Goal: Transaction & Acquisition: Purchase product/service

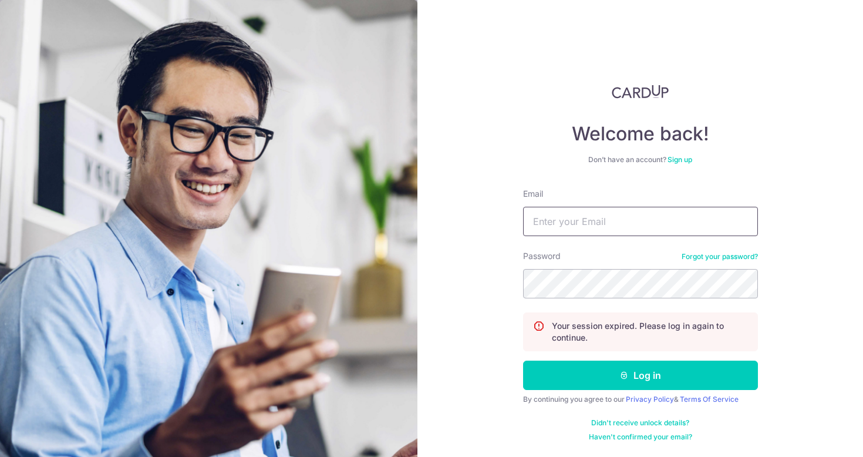
type input "[EMAIL_ADDRESS][DOMAIN_NAME]"
click at [640, 375] on button "Log in" at bounding box center [640, 374] width 235 height 29
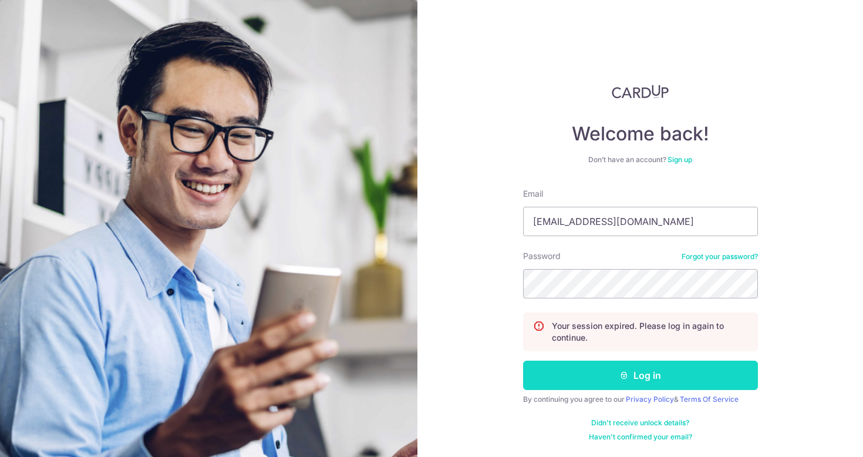
click at [630, 389] on button "Log in" at bounding box center [640, 374] width 235 height 29
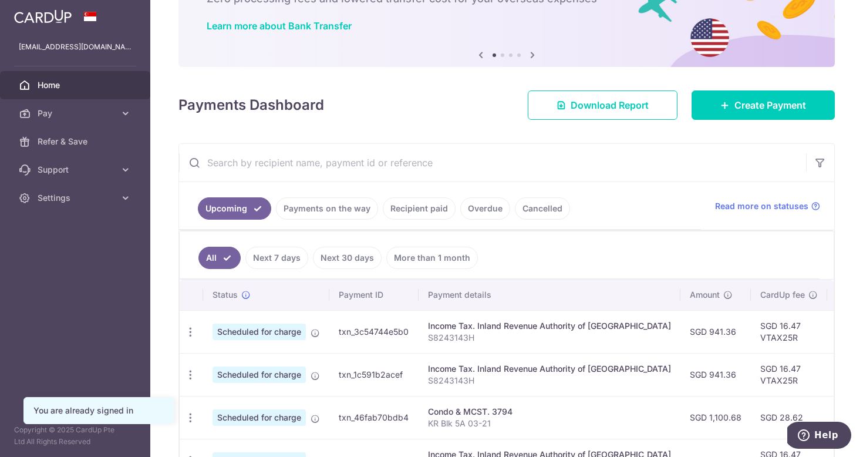
scroll to position [16, 0]
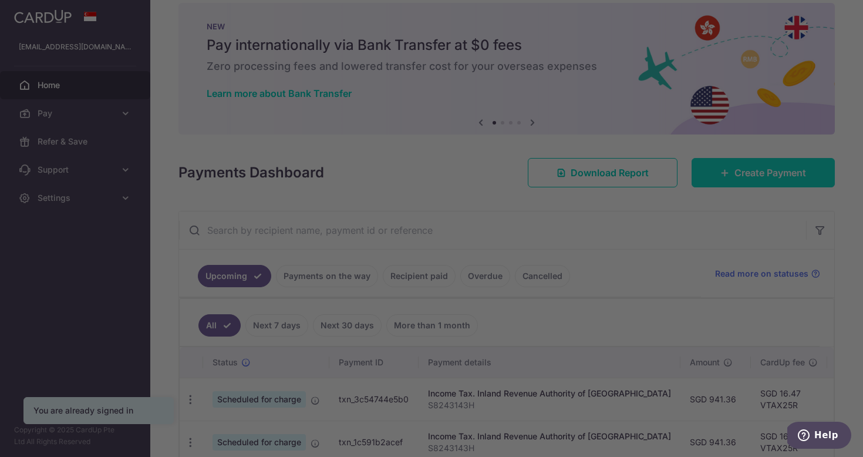
click at [801, 172] on div at bounding box center [436, 230] width 872 height 461
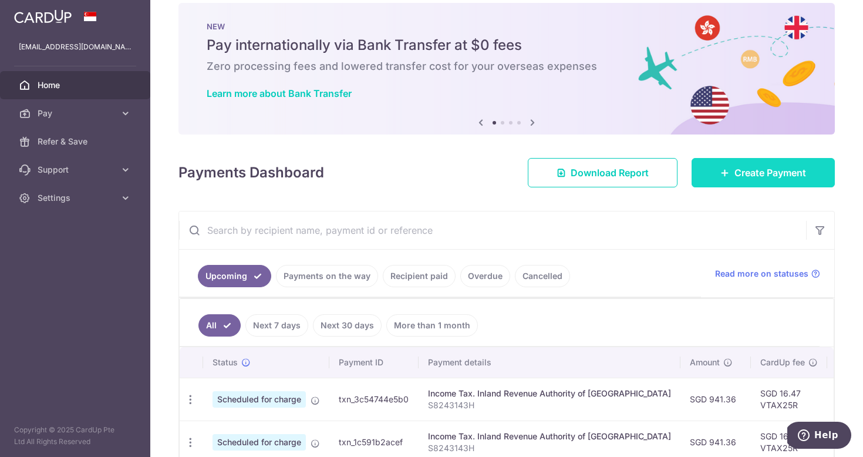
click at [759, 168] on span "Create Payment" at bounding box center [770, 173] width 72 height 14
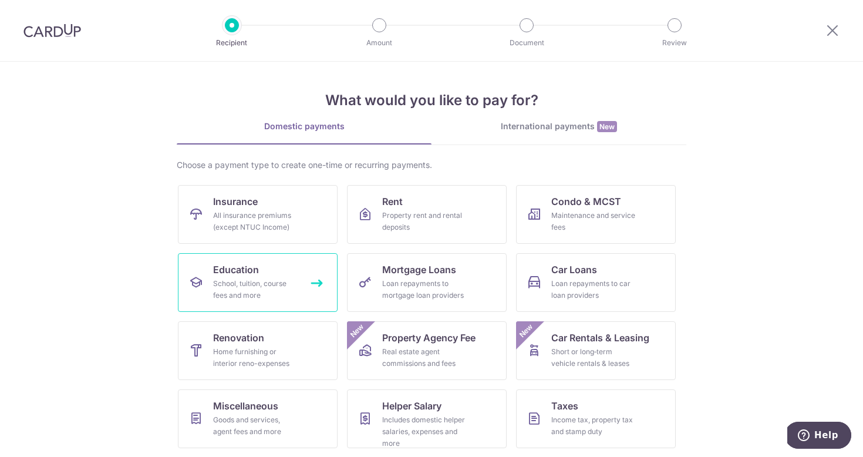
click at [285, 276] on link "Education School, tuition, course fees and more" at bounding box center [258, 282] width 160 height 59
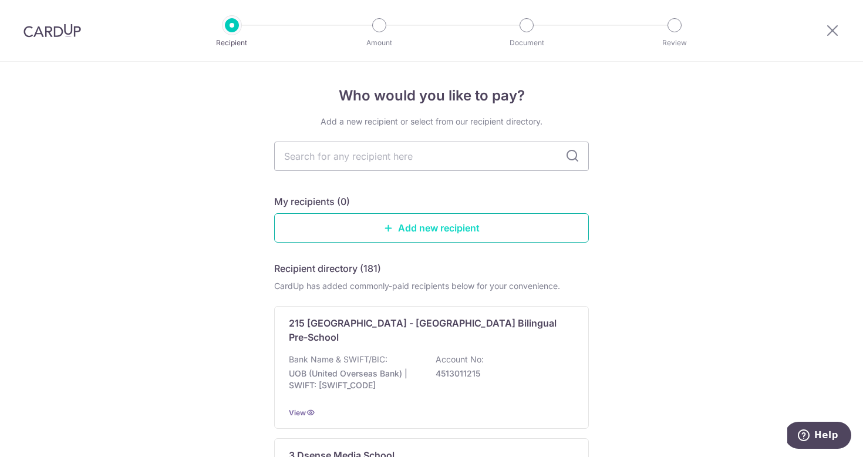
click at [433, 232] on link "Add new recipient" at bounding box center [431, 227] width 315 height 29
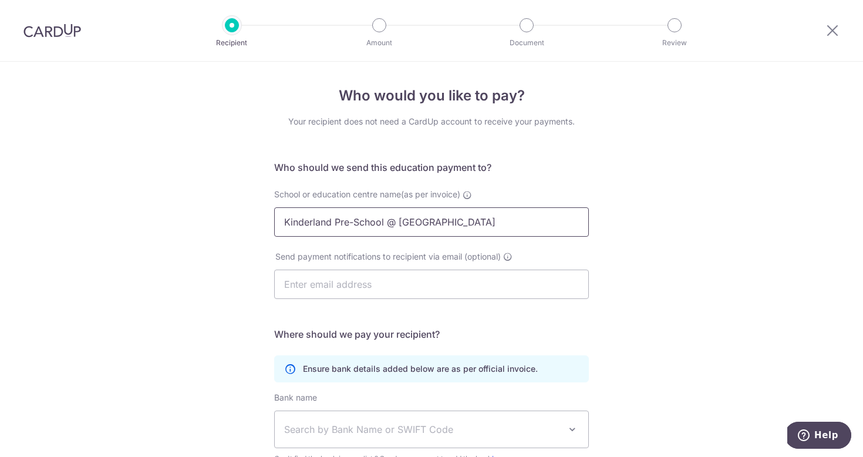
type input "Kinderland Pre-School @ Hougang"
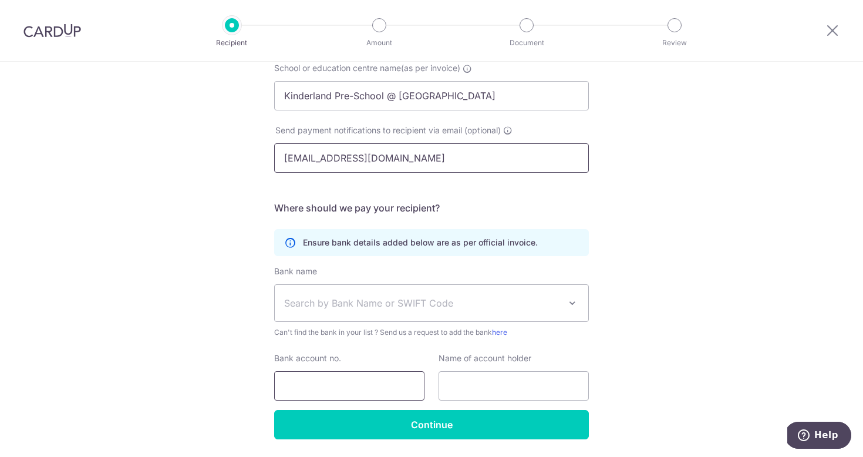
scroll to position [122, 0]
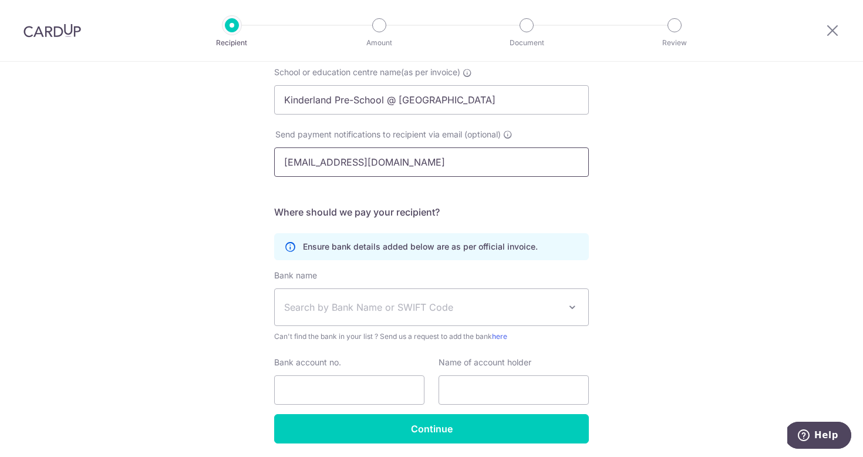
type input "keshg@kinderland.com.sg"
click at [332, 333] on span "Can't find the bank in your list ? Send us a request to add the bank here" at bounding box center [431, 337] width 315 height 12
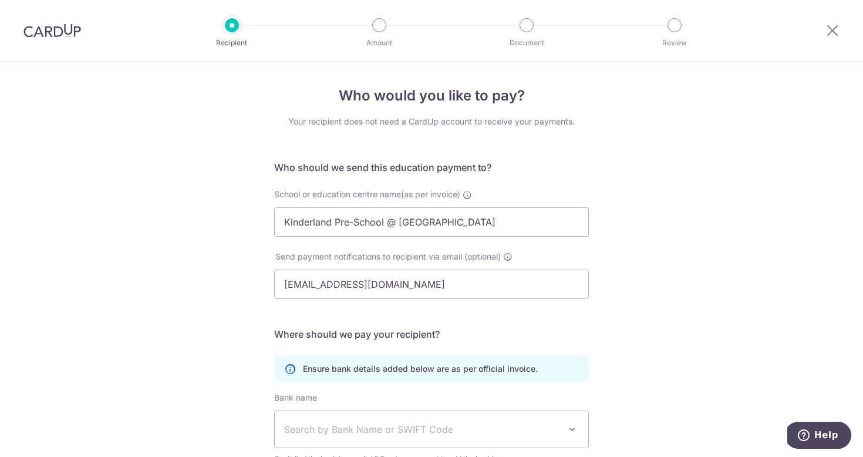
scroll to position [0, 0]
click at [834, 27] on icon at bounding box center [832, 30] width 14 height 15
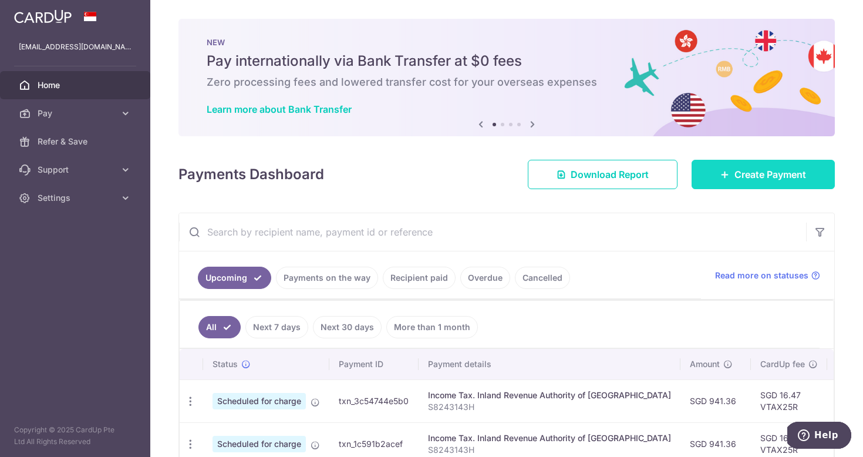
click at [742, 171] on span "Create Payment" at bounding box center [770, 174] width 72 height 14
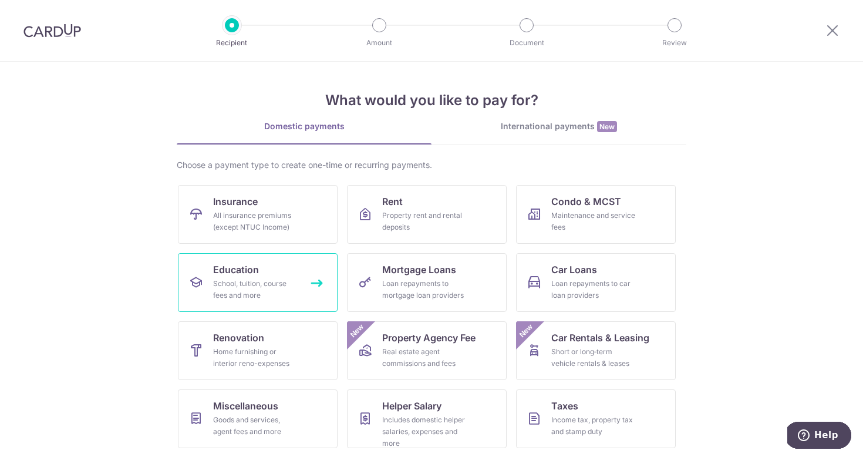
click at [241, 284] on div "School, tuition, course fees and more" at bounding box center [255, 289] width 85 height 23
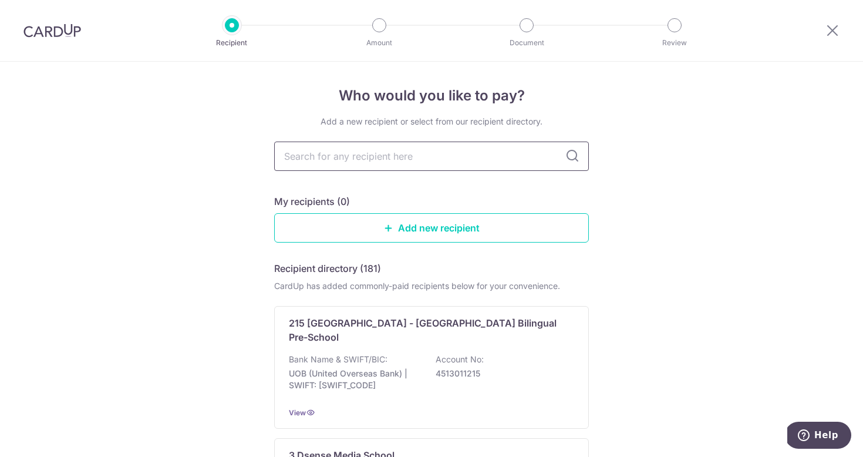
click at [400, 163] on input "text" at bounding box center [431, 155] width 315 height 29
click at [402, 159] on input "text" at bounding box center [431, 155] width 315 height 29
type input "h"
click at [387, 159] on input "text" at bounding box center [431, 155] width 315 height 29
type input "h"
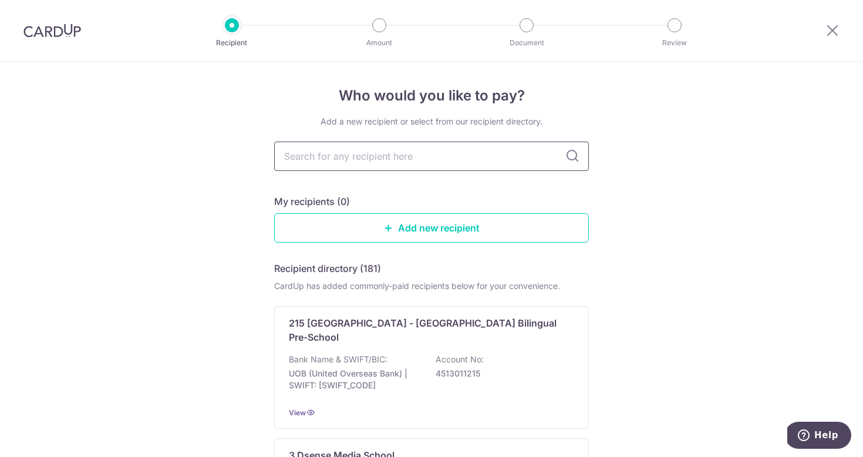
type input "j"
type input "k"
click at [402, 232] on link "Add new recipient" at bounding box center [431, 227] width 315 height 29
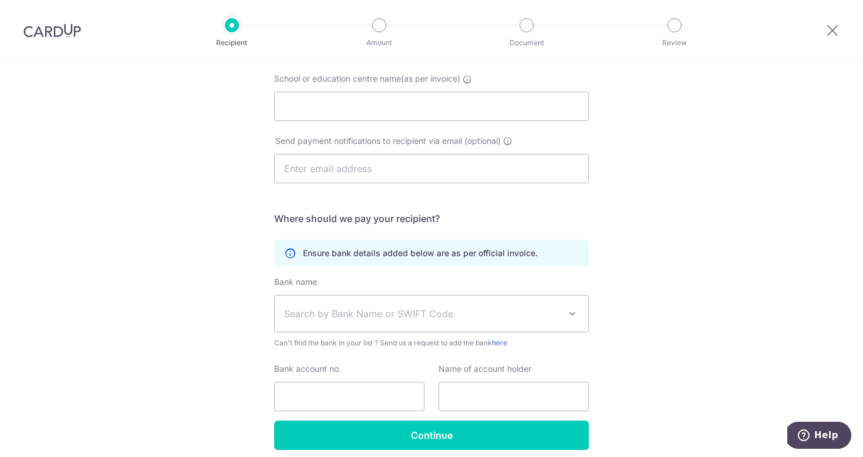
scroll to position [164, 0]
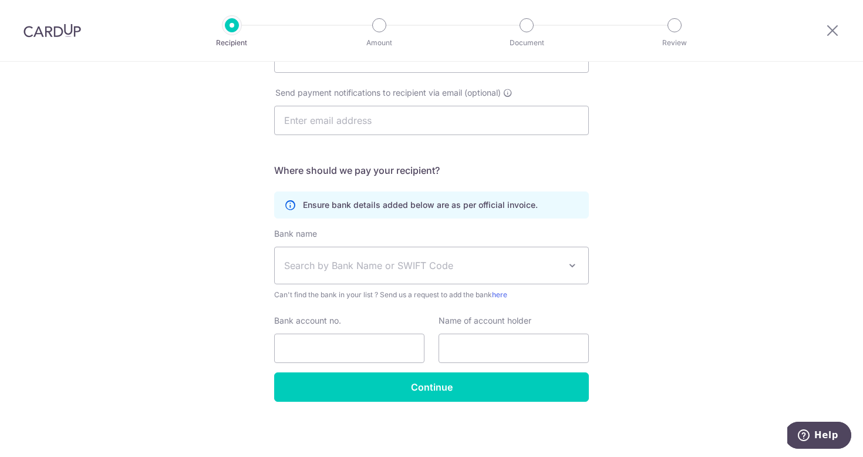
click at [284, 210] on icon at bounding box center [290, 205] width 12 height 12
click at [291, 203] on icon at bounding box center [290, 205] width 12 height 12
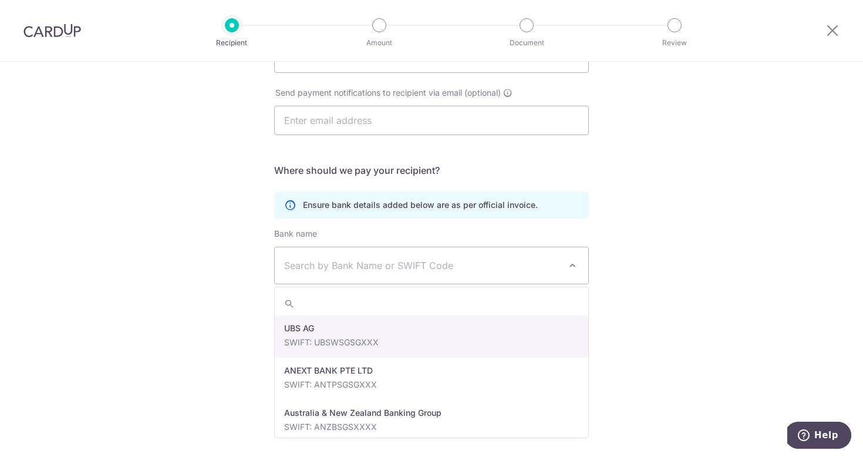
click at [426, 258] on span "Search by Bank Name or SWIFT Code" at bounding box center [422, 265] width 276 height 14
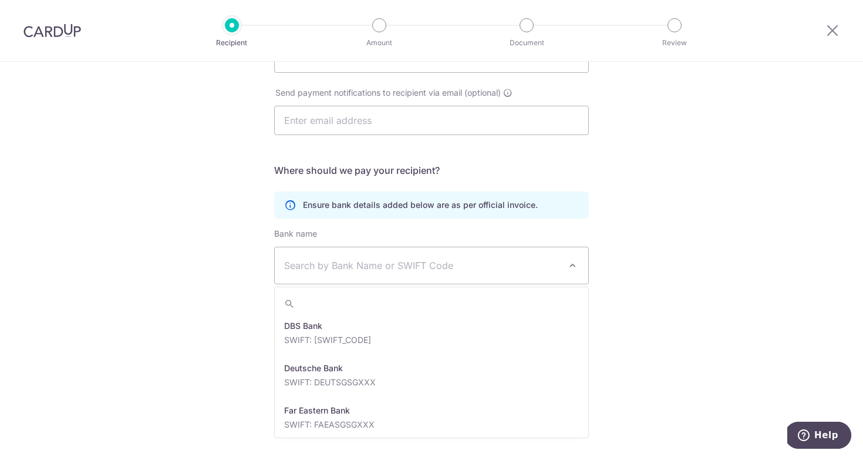
scroll to position [1031, 0]
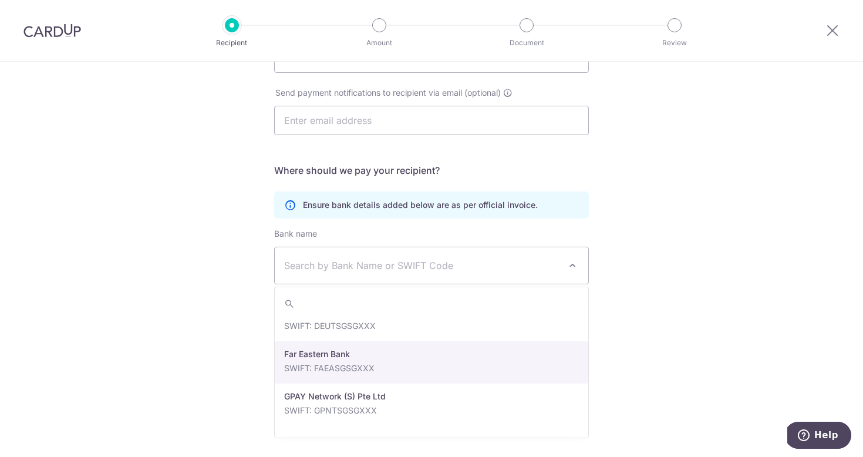
click at [713, 333] on div "Who would you like to pay? Your recipient does not need a CardUp account to rec…" at bounding box center [431, 177] width 863 height 559
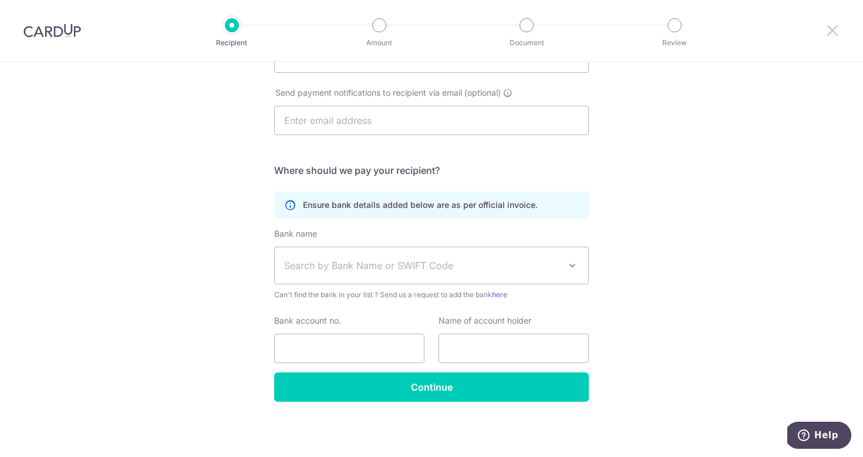
click at [828, 28] on icon at bounding box center [832, 30] width 14 height 15
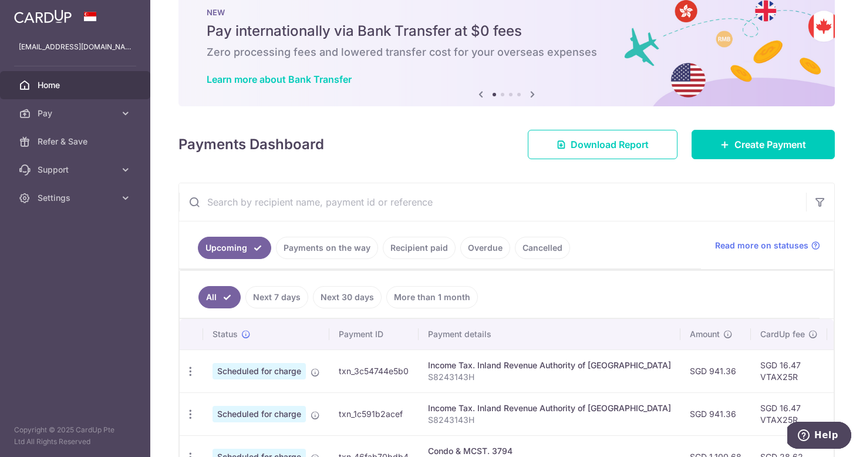
scroll to position [31, 0]
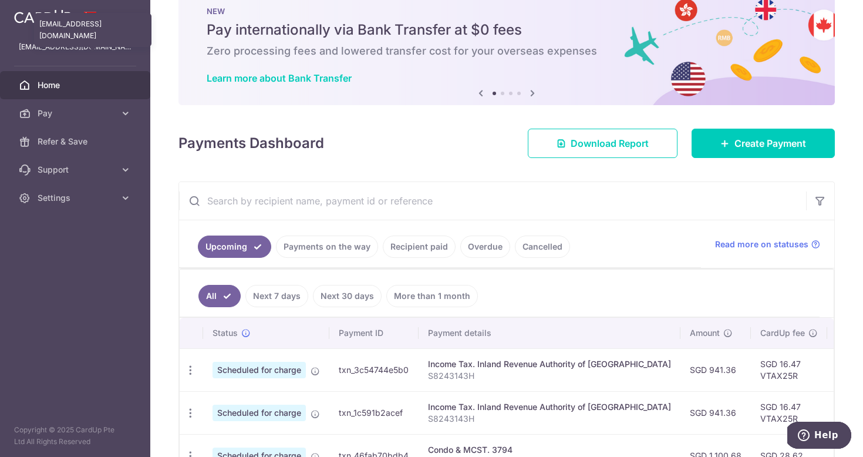
click at [85, 50] on p "shauntgs@gmail.com" at bounding box center [75, 47] width 113 height 12
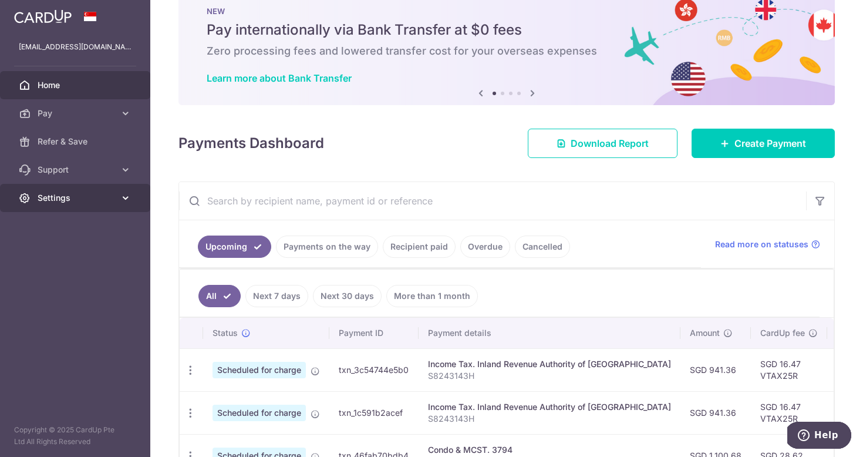
click at [87, 205] on link "Settings" at bounding box center [75, 198] width 150 height 28
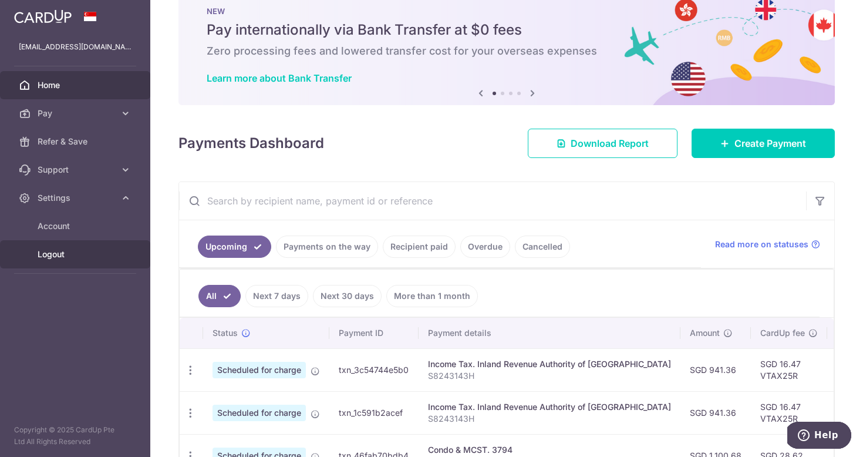
click at [82, 261] on link "Logout" at bounding box center [75, 254] width 150 height 28
